Goal: Find specific page/section: Find specific page/section

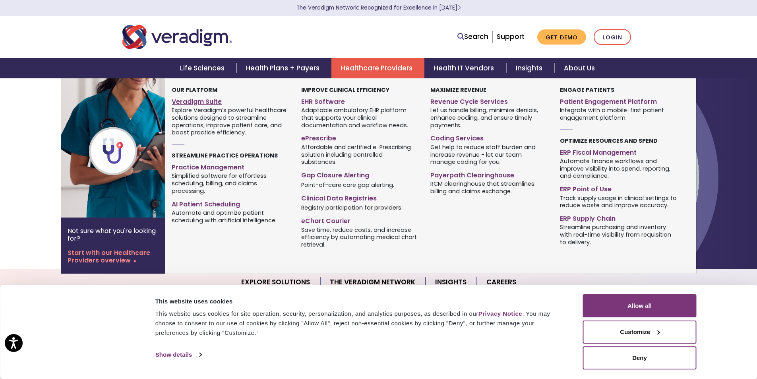
click at [220, 105] on link "Veradigm Suite" at bounding box center [230, 101] width 117 height 12
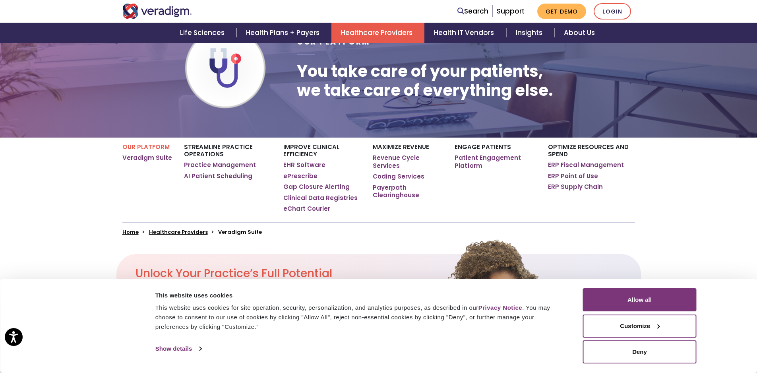
scroll to position [159, 0]
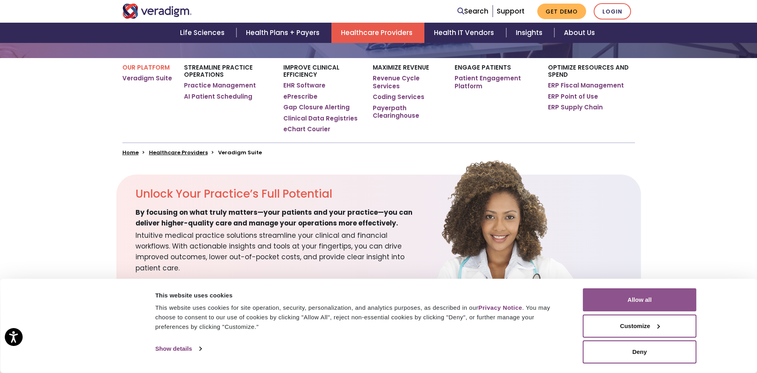
click at [587, 301] on button "Allow all" at bounding box center [640, 299] width 114 height 23
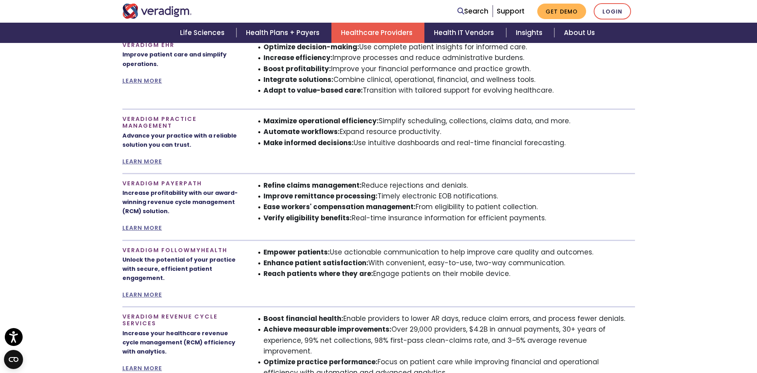
scroll to position [516, 0]
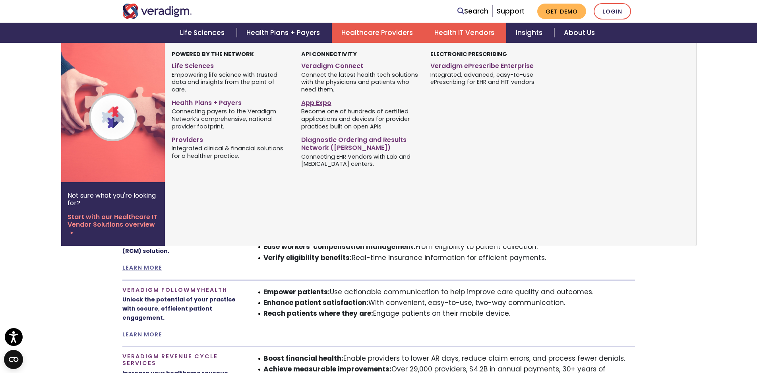
click at [328, 99] on link "App Expo" at bounding box center [359, 102] width 117 height 12
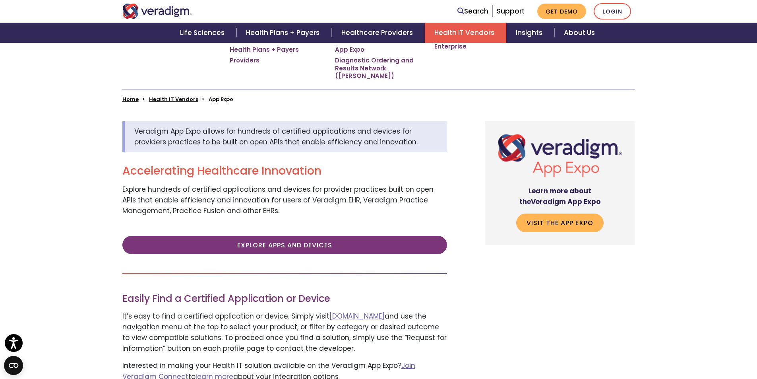
scroll to position [318, 0]
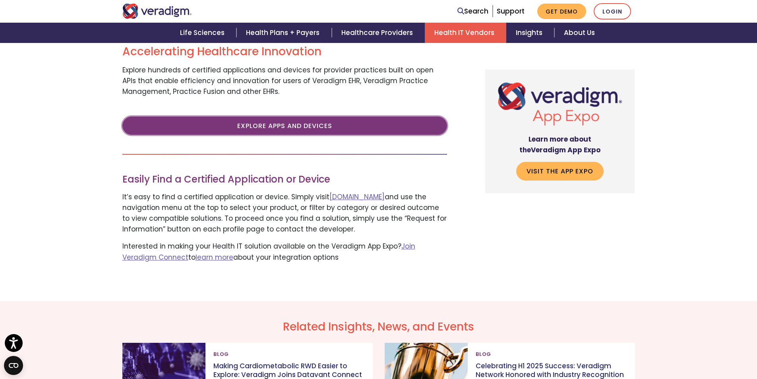
click at [327, 119] on link "Explore Apps and Devices" at bounding box center [284, 125] width 325 height 18
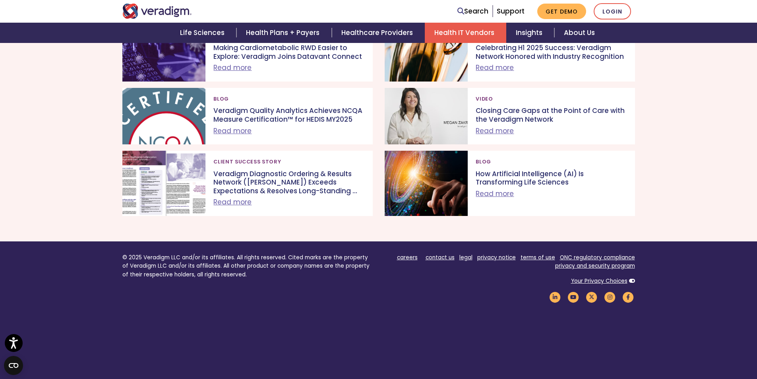
scroll to position [661, 0]
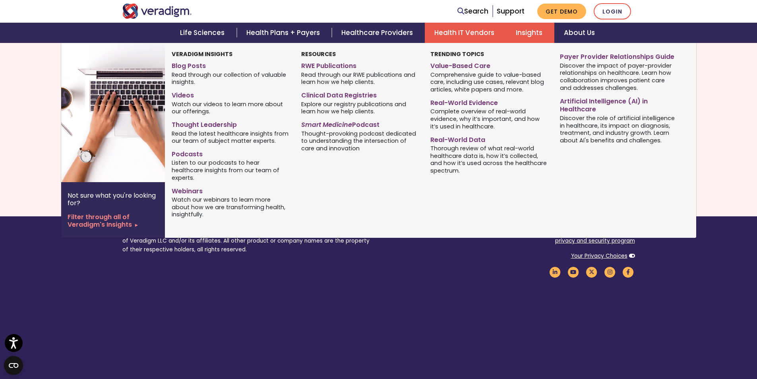
click at [525, 38] on link "Insights" at bounding box center [530, 33] width 48 height 20
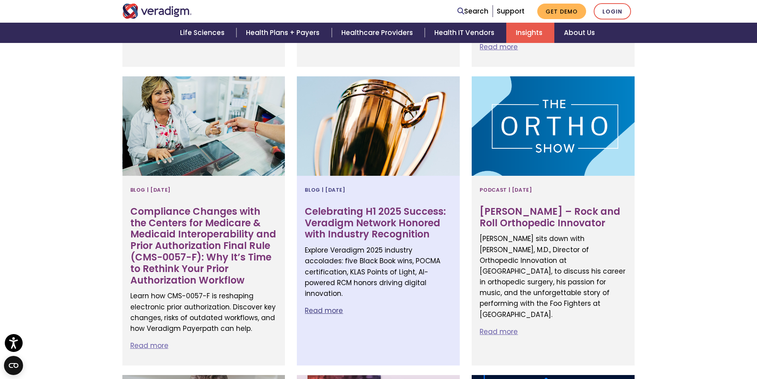
scroll to position [715, 0]
